Goal: Task Accomplishment & Management: Complete application form

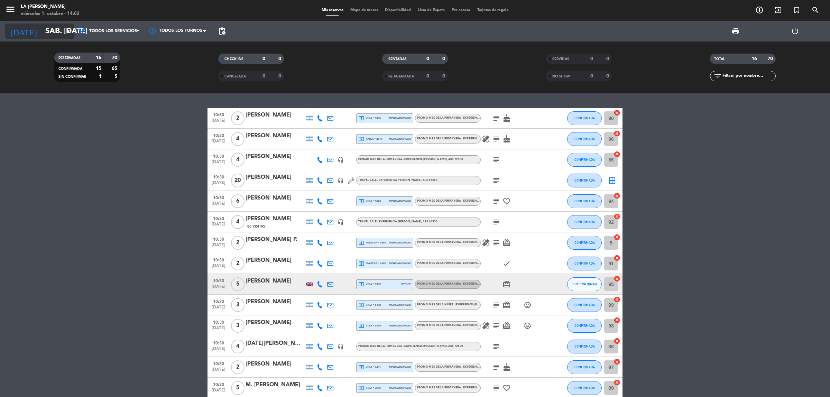
click at [47, 28] on input "sáb. [DATE]" at bounding box center [90, 32] width 97 height 16
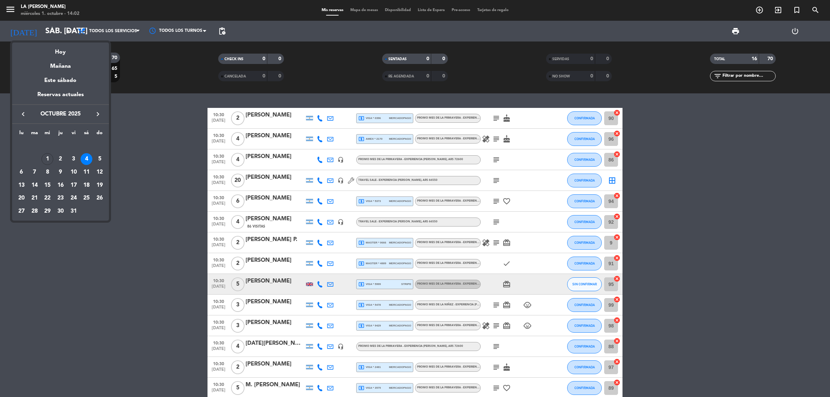
click at [97, 115] on icon "keyboard_arrow_right" at bounding box center [98, 114] width 8 height 8
click at [100, 184] on div "23" at bounding box center [100, 186] width 12 height 12
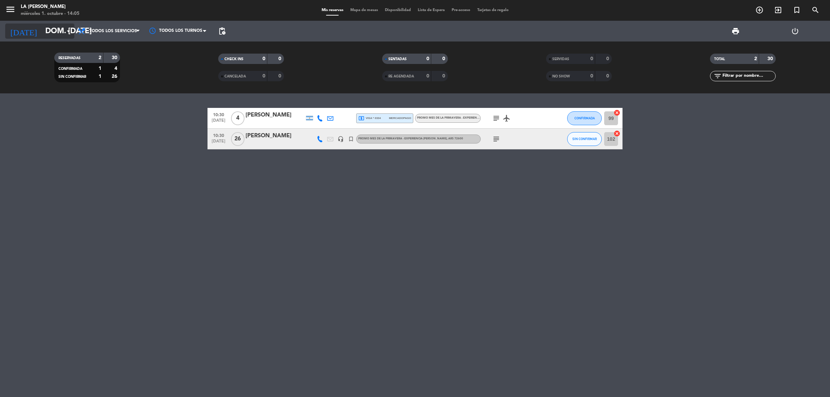
click at [51, 32] on input "dom. [DATE]" at bounding box center [90, 32] width 97 height 16
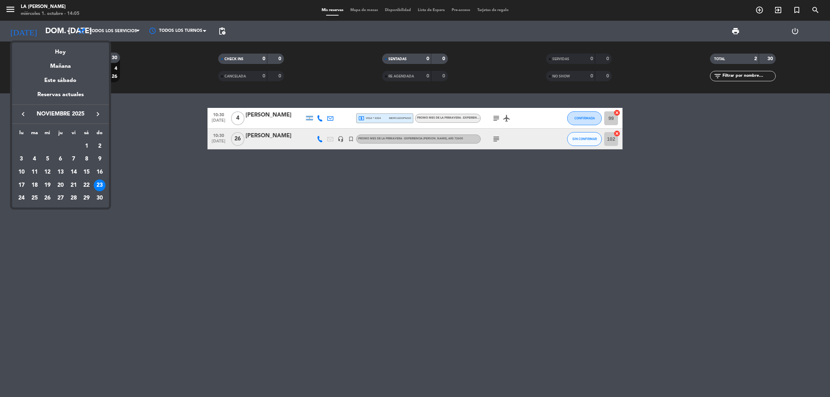
click at [22, 114] on icon "keyboard_arrow_left" at bounding box center [23, 114] width 8 height 8
click at [101, 196] on div "26" at bounding box center [100, 199] width 12 height 12
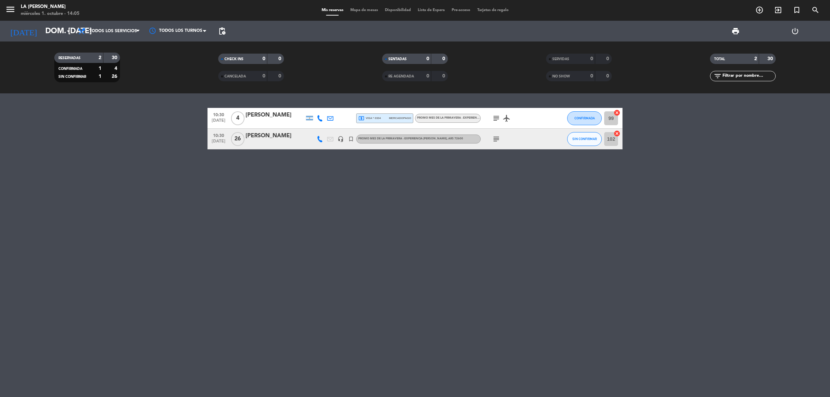
type input "dom. [DATE]"
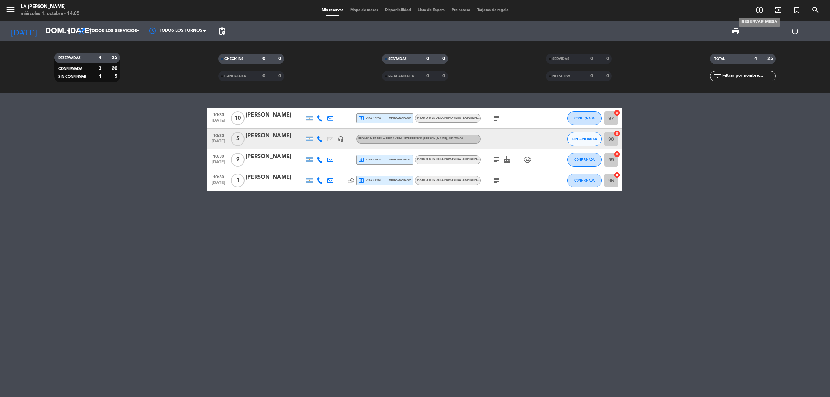
click at [760, 9] on icon "add_circle_outline" at bounding box center [760, 10] width 8 height 8
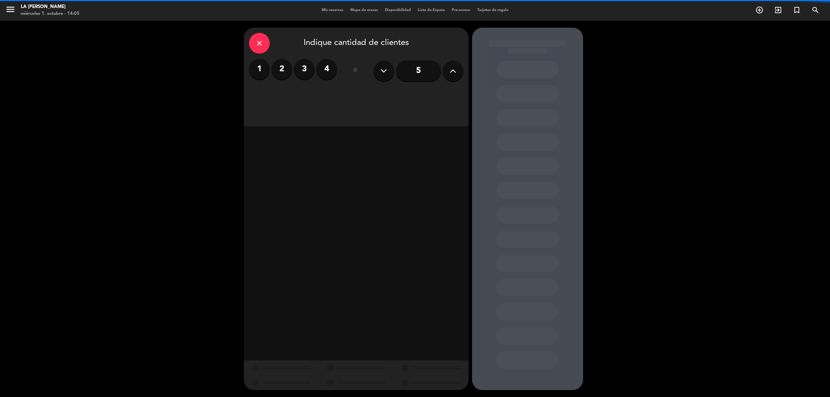
click at [279, 71] on label "2" at bounding box center [282, 69] width 21 height 21
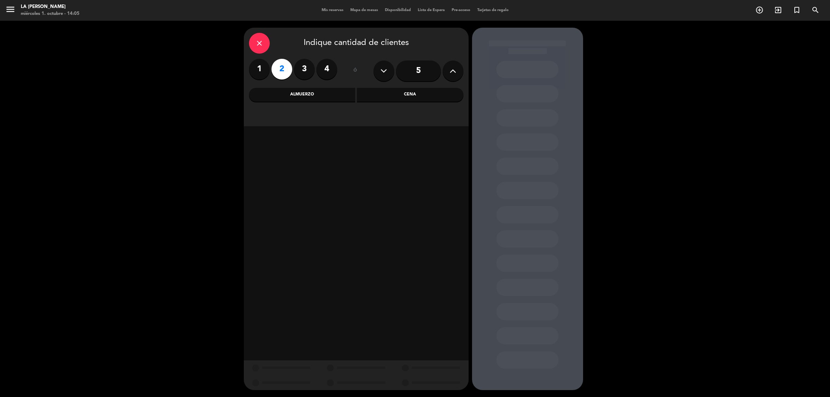
click at [309, 94] on div "Almuerzo" at bounding box center [302, 95] width 107 height 14
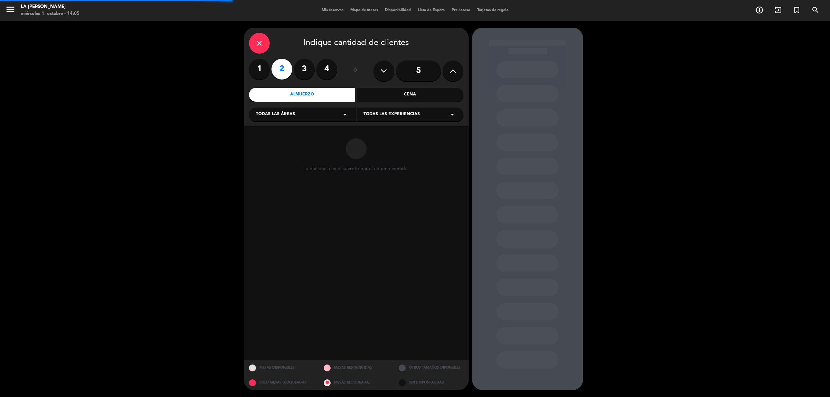
click at [309, 114] on div "Todas las áreas arrow_drop_down" at bounding box center [302, 115] width 107 height 14
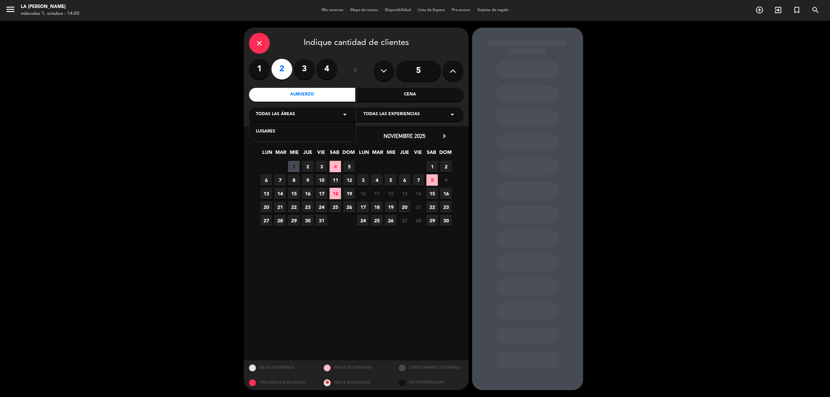
click at [274, 131] on div "LUGARES" at bounding box center [302, 131] width 93 height 7
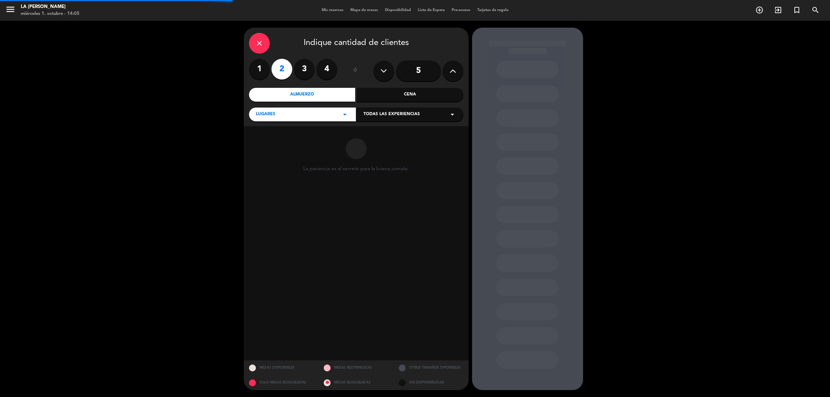
click at [389, 114] on span "Todas las experiencias" at bounding box center [392, 114] width 56 height 7
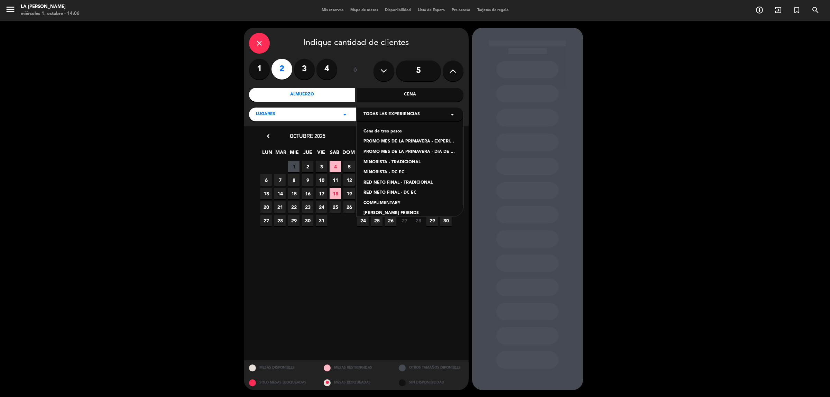
click at [426, 153] on div "PROMO MES DE LA PRIMAVERA - DIA DE CAMPO TRADICIONAL" at bounding box center [410, 152] width 93 height 7
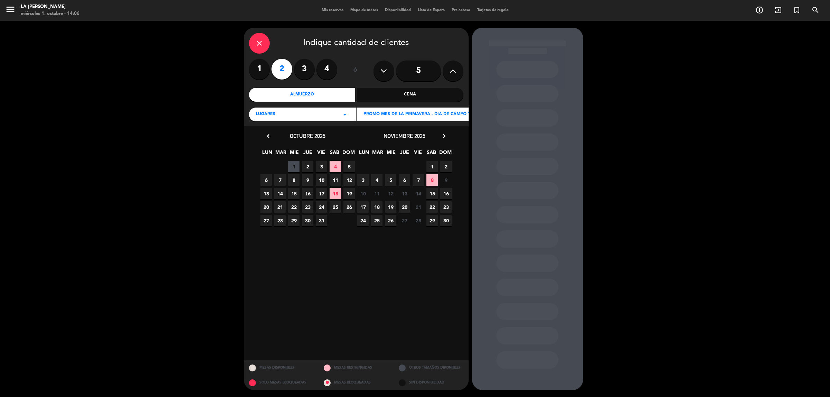
click at [348, 203] on span "26" at bounding box center [349, 206] width 11 height 11
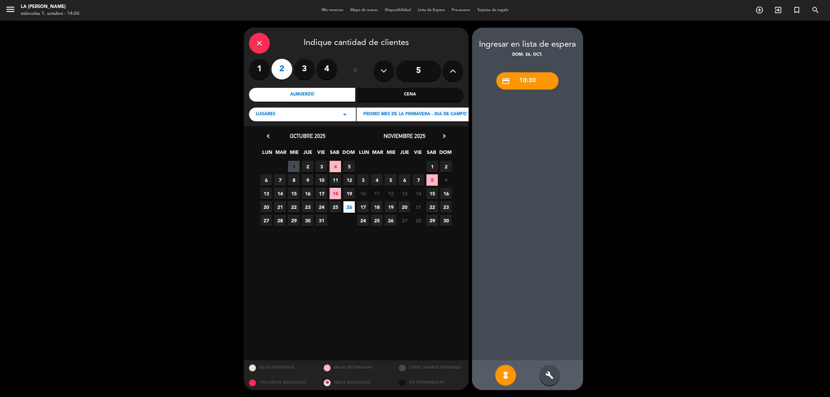
click at [530, 83] on div "credit_card 10:30" at bounding box center [527, 80] width 62 height 17
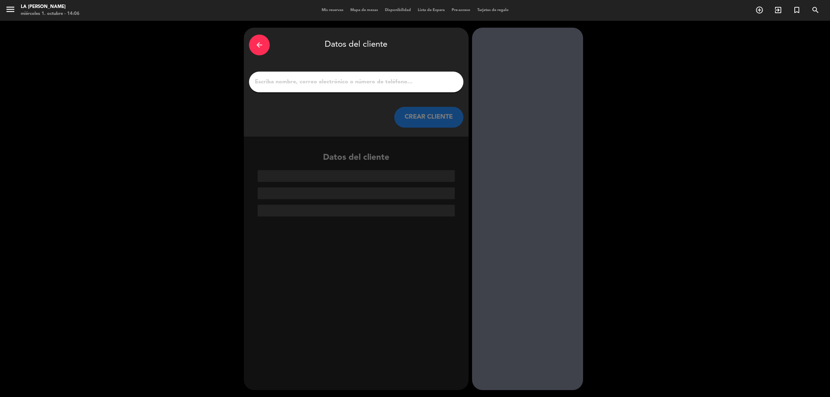
click at [264, 46] on div "arrow_back" at bounding box center [259, 45] width 21 height 21
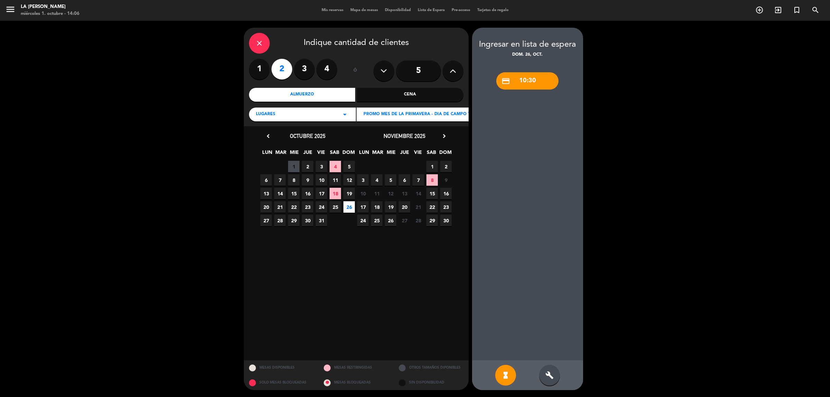
click at [258, 44] on icon "close" at bounding box center [259, 43] width 8 height 8
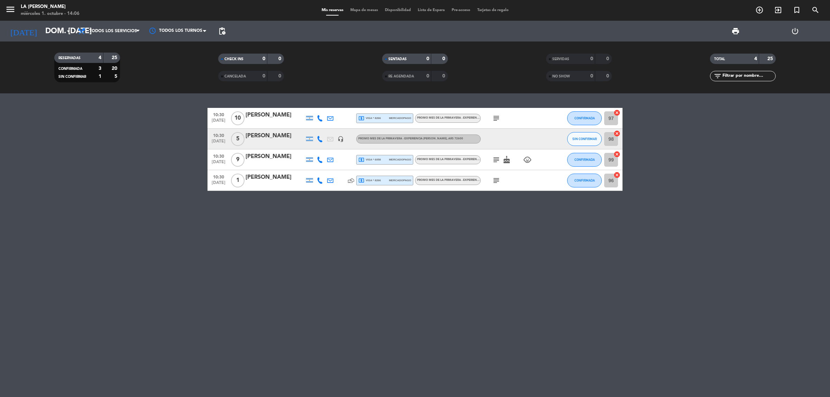
click at [315, 237] on div "10:30 [DATE] [PERSON_NAME] local_atm visa * 8266 mercadopago PROMO MES DE LA PR…" at bounding box center [415, 245] width 830 height 304
click at [760, 9] on icon "add_circle_outline" at bounding box center [760, 10] width 8 height 8
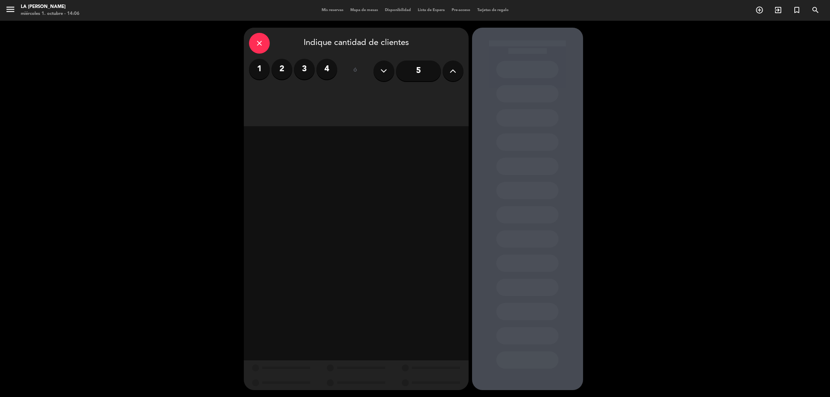
click at [276, 67] on label "2" at bounding box center [282, 69] width 21 height 21
click at [299, 95] on div "Almuerzo" at bounding box center [302, 95] width 107 height 14
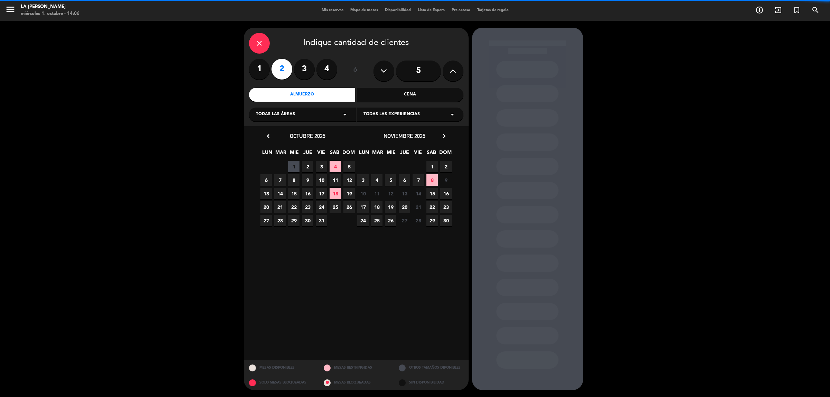
click at [289, 112] on span "Todas las áreas" at bounding box center [275, 114] width 39 height 7
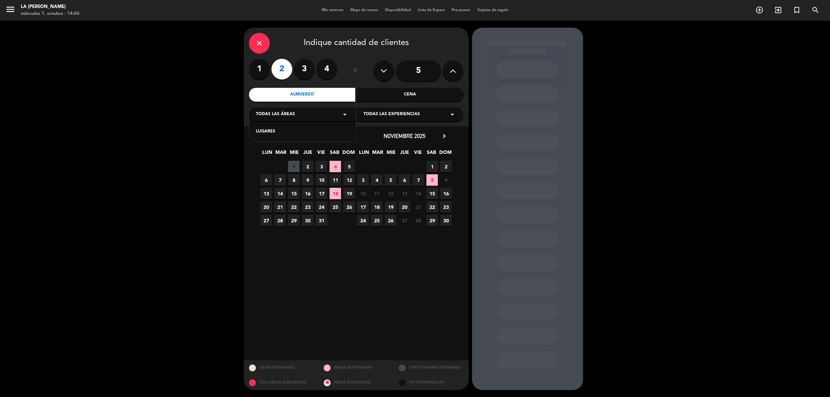
click at [267, 128] on div "LUGARES" at bounding box center [302, 131] width 93 height 7
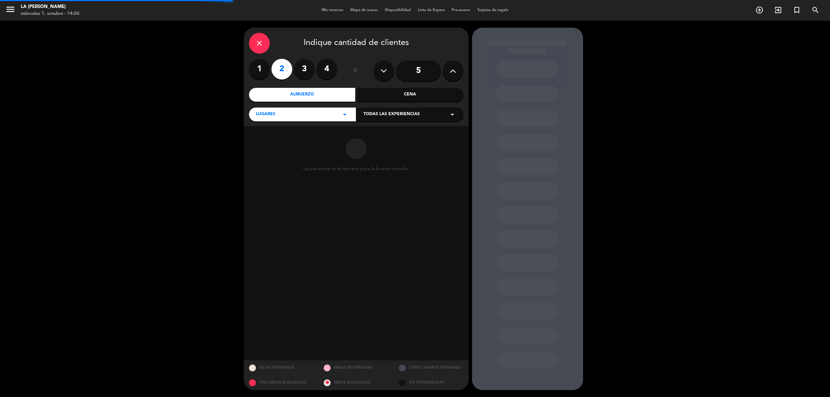
click at [400, 107] on div "LUGARES arrow_drop_down Todas las experiencias arrow_drop_down" at bounding box center [356, 114] width 214 height 15
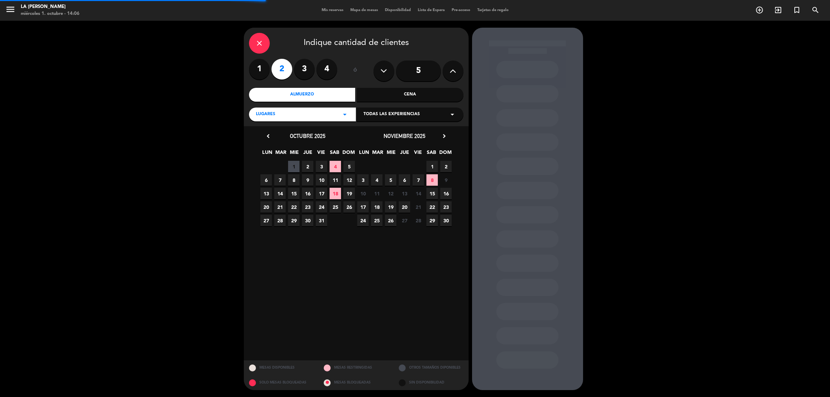
click at [400, 113] on span "Todas las experiencias" at bounding box center [392, 114] width 56 height 7
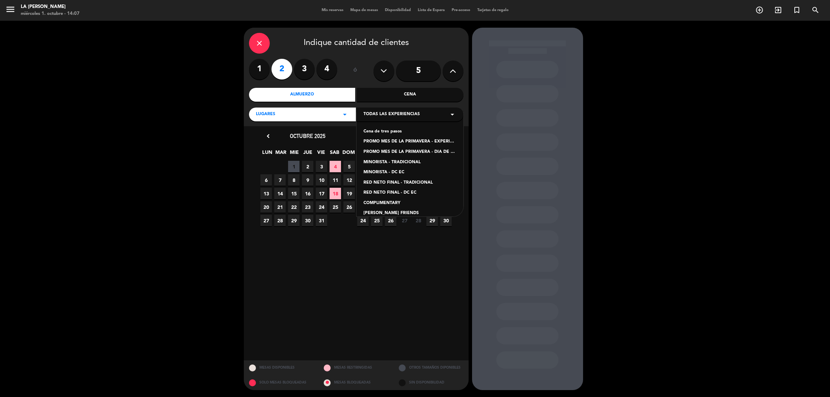
click at [442, 142] on div "PROMO MES DE LA PRIMAVERA - EXPERIENCIA [PERSON_NAME]" at bounding box center [410, 141] width 93 height 7
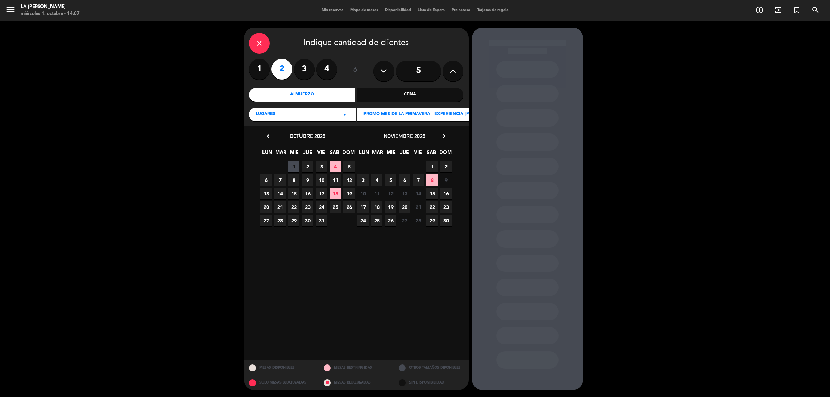
click at [350, 206] on span "26" at bounding box center [349, 206] width 11 height 11
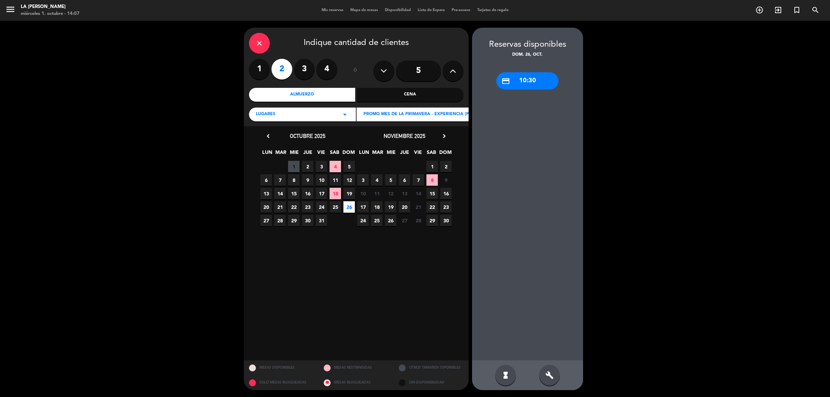
click at [523, 81] on div "credit_card 10:30" at bounding box center [527, 80] width 62 height 17
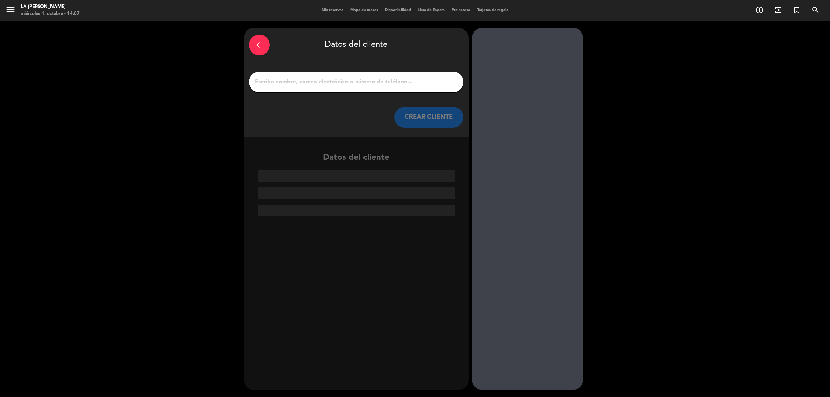
click at [304, 80] on input "1" at bounding box center [356, 82] width 204 height 10
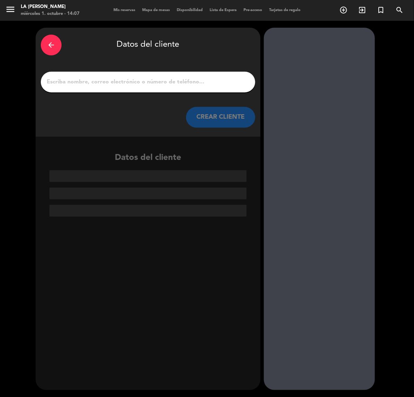
click at [94, 81] on input "1" at bounding box center [148, 82] width 204 height 10
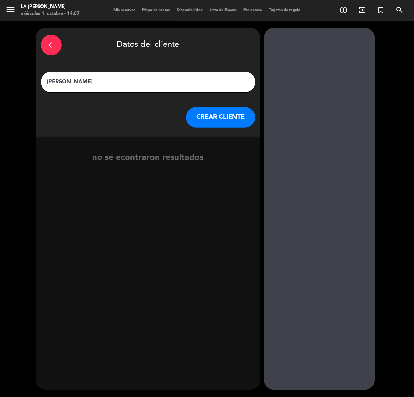
type input "[PERSON_NAME]"
click at [216, 117] on button "CREAR CLIENTE" at bounding box center [220, 117] width 69 height 21
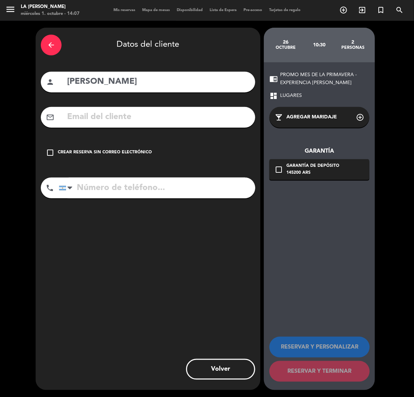
click at [130, 120] on input "text" at bounding box center [158, 117] width 184 height 14
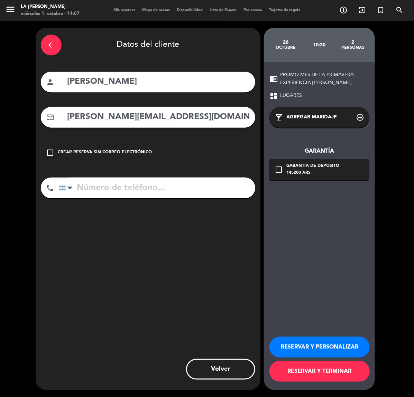
type input "[PERSON_NAME][EMAIL_ADDRESS][DOMAIN_NAME]"
click at [98, 192] on input "tel" at bounding box center [157, 187] width 196 height 21
type input "3413221776"
click at [319, 370] on button "RESERVAR Y TERMINAR" at bounding box center [319, 371] width 100 height 21
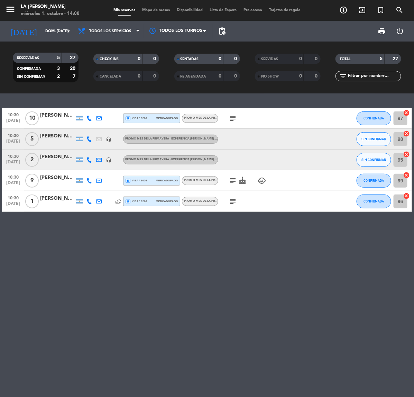
click at [54, 157] on div "[PERSON_NAME]" at bounding box center [57, 157] width 35 height 8
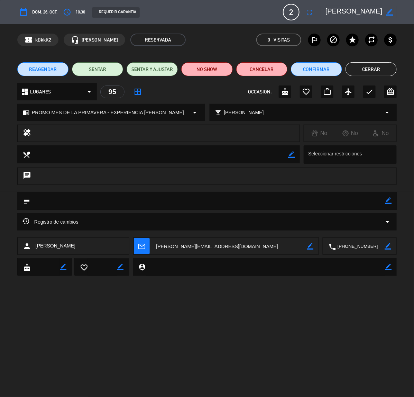
click at [388, 222] on icon "arrow_drop_down" at bounding box center [387, 222] width 8 height 8
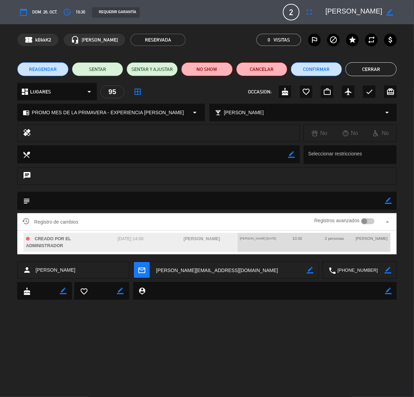
click at [388, 222] on icon "arrow_drop_up" at bounding box center [387, 222] width 8 height 8
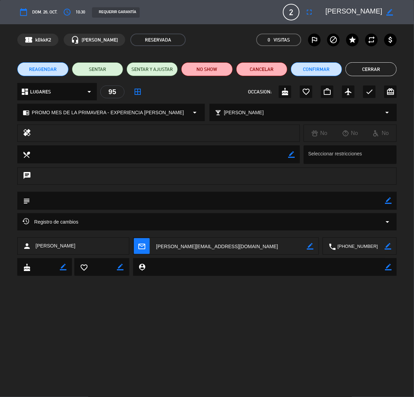
click at [257, 196] on textarea at bounding box center [207, 201] width 355 height 18
click at [388, 198] on icon "border_color" at bounding box center [388, 200] width 7 height 7
type textarea "l"
click at [98, 203] on textarea at bounding box center [207, 201] width 355 height 18
click at [31, 200] on textarea at bounding box center [207, 201] width 355 height 18
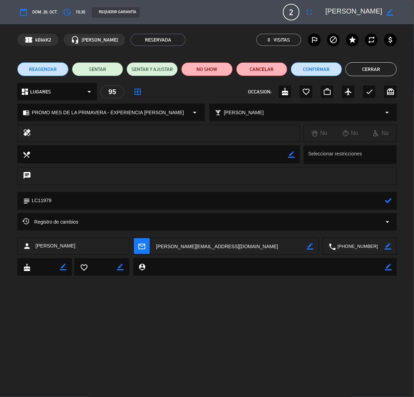
paste textarea "B 0003-00003557"
click at [121, 196] on textarea at bounding box center [207, 201] width 355 height 18
click at [45, 38] on span "kBkkK2" at bounding box center [43, 40] width 16 height 8
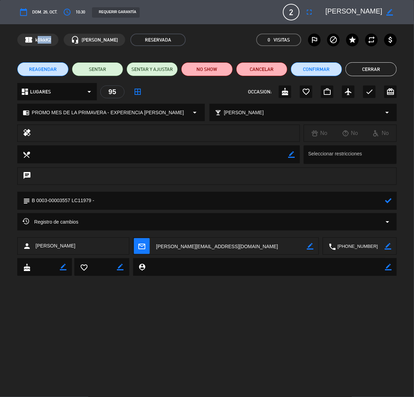
copy span "kBkkK2"
click at [107, 202] on textarea at bounding box center [207, 201] width 355 height 18
click at [121, 201] on textarea at bounding box center [207, 201] width 355 height 18
type textarea "B 0003-00003557 LC11979"
click at [390, 201] on icon at bounding box center [388, 200] width 7 height 7
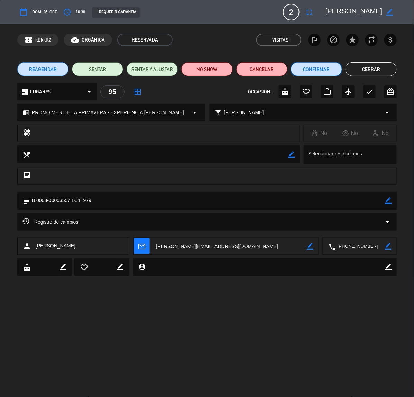
click at [319, 70] on button "Confirmar" at bounding box center [316, 69] width 51 height 14
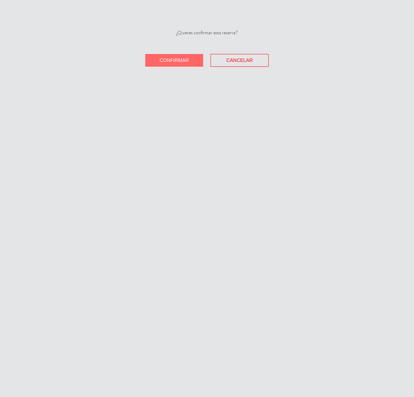
click at [177, 59] on span "Confirmar" at bounding box center [174, 60] width 29 height 6
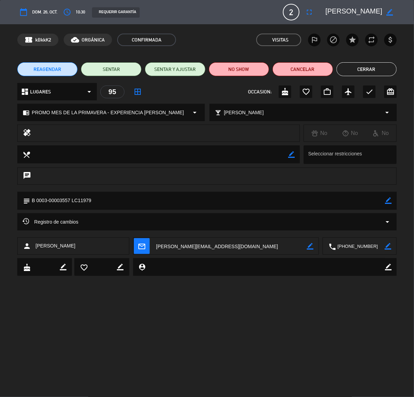
click at [360, 245] on textarea at bounding box center [360, 246] width 49 height 17
click at [357, 229] on span "Click para copiar" at bounding box center [351, 229] width 36 height 7
click at [184, 246] on textarea at bounding box center [231, 246] width 153 height 17
click at [195, 247] on textarea at bounding box center [231, 246] width 153 height 17
drag, startPoint x: 88, startPoint y: 242, endPoint x: 34, endPoint y: 244, distance: 54.0
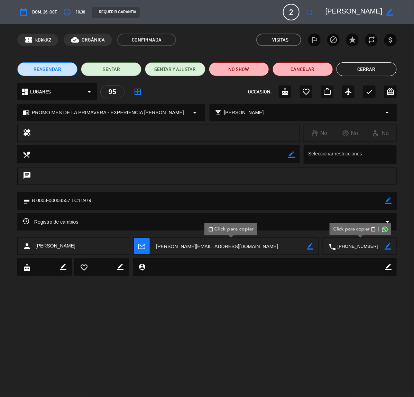
click at [34, 244] on div "person [PERSON_NAME]" at bounding box center [73, 245] width 112 height 17
drag, startPoint x: 32, startPoint y: 200, endPoint x: 70, endPoint y: 201, distance: 38.4
click at [70, 201] on textarea at bounding box center [207, 201] width 355 height 18
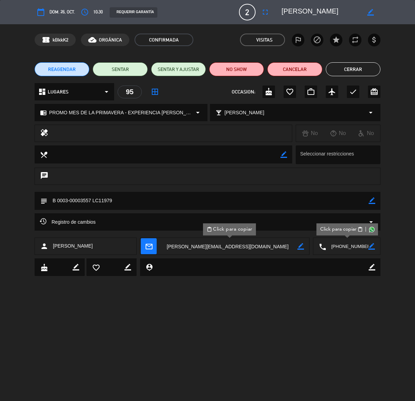
click at [350, 68] on button "Cerrar" at bounding box center [353, 69] width 55 height 14
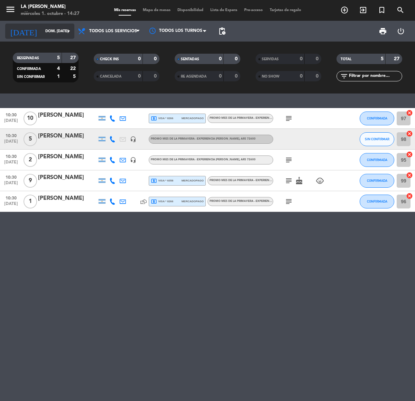
click at [42, 29] on input "dom. [DATE]" at bounding box center [68, 31] width 52 height 11
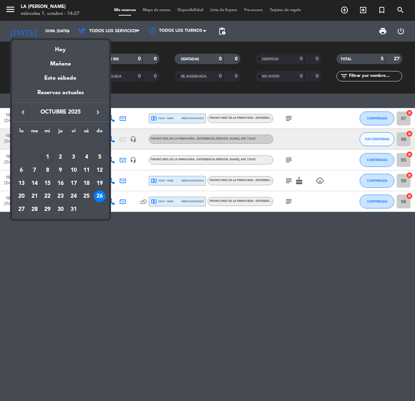
click at [100, 170] on div "12" at bounding box center [100, 170] width 12 height 12
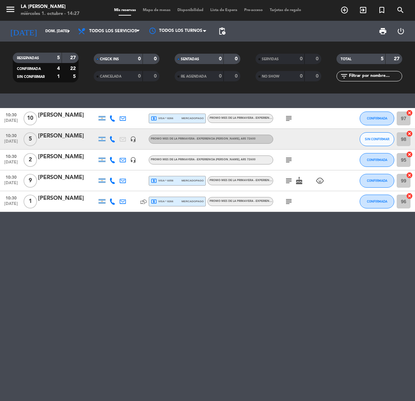
type input "dom. [DATE]"
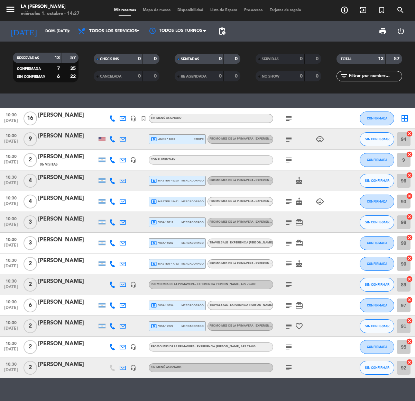
click at [63, 199] on div "[PERSON_NAME]" at bounding box center [67, 198] width 59 height 9
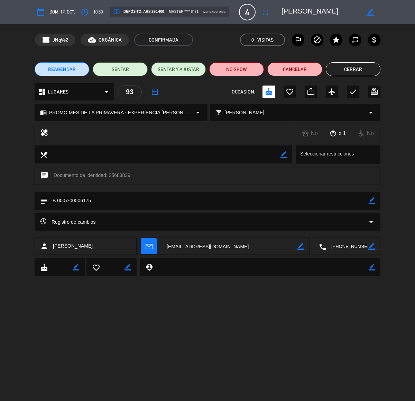
click at [352, 68] on button "Cerrar" at bounding box center [353, 69] width 55 height 14
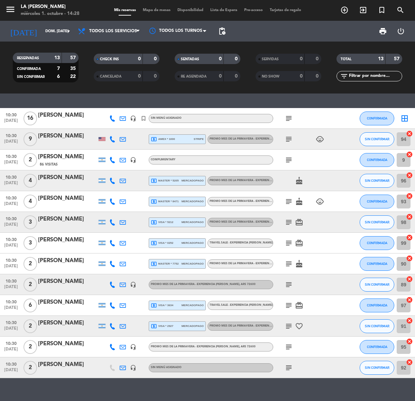
click at [70, 219] on div "[PERSON_NAME]" at bounding box center [67, 218] width 59 height 9
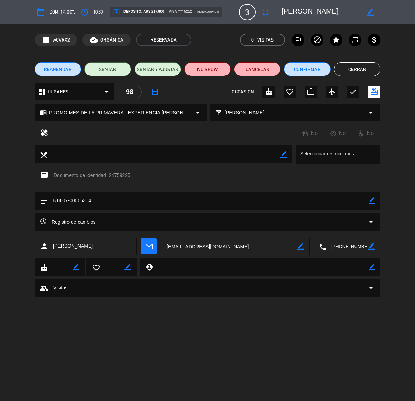
click at [356, 72] on button "Cerrar" at bounding box center [357, 69] width 46 height 14
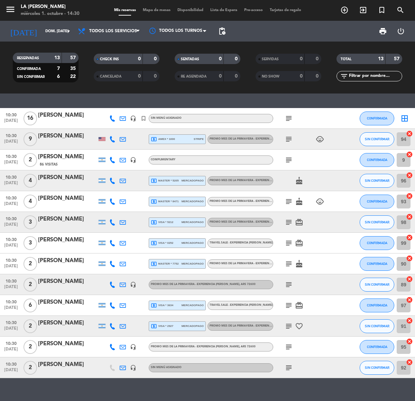
click at [63, 218] on div "[PERSON_NAME]" at bounding box center [67, 218] width 59 height 9
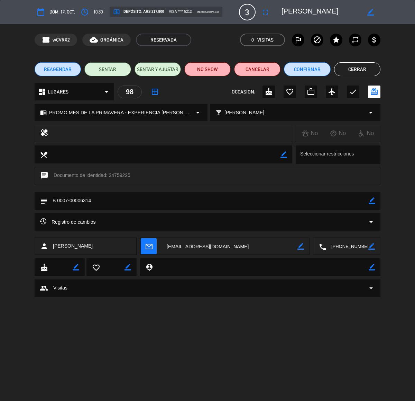
click at [356, 70] on button "Cerrar" at bounding box center [357, 69] width 46 height 14
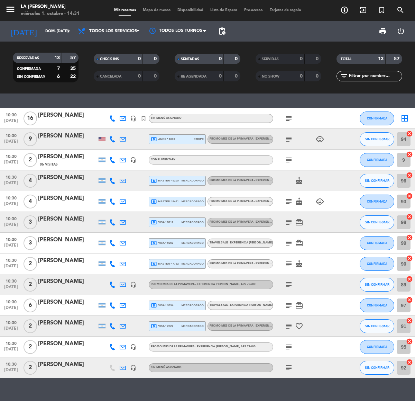
click at [59, 219] on div "[PERSON_NAME]" at bounding box center [67, 218] width 59 height 9
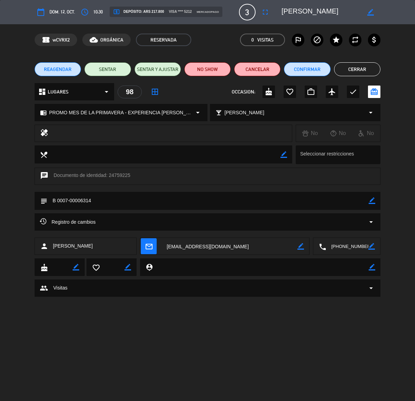
click at [209, 245] on textarea at bounding box center [230, 246] width 136 height 17
